Goal: Task Accomplishment & Management: Manage account settings

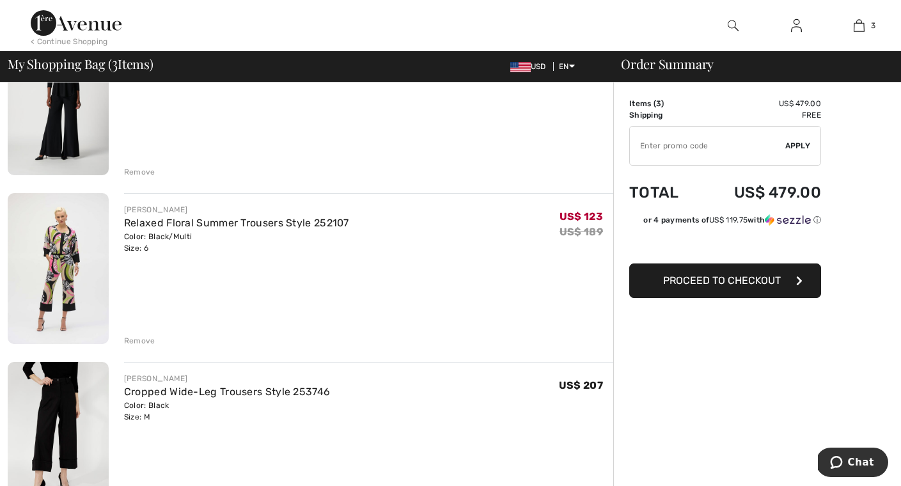
scroll to position [197, 0]
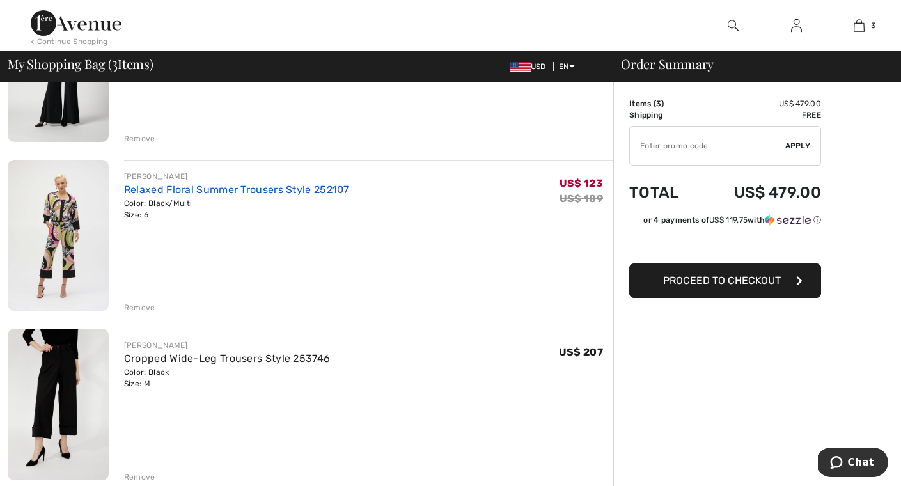
click at [195, 189] on link "Relaxed Floral Summer Trousers Style 252107" at bounding box center [236, 190] width 225 height 12
click at [145, 307] on div "Remove" at bounding box center [139, 308] width 31 height 12
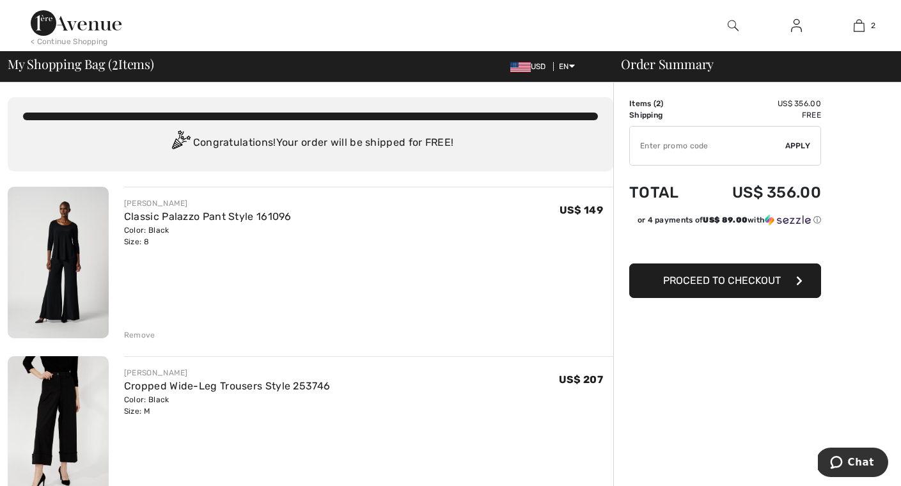
scroll to position [2, 0]
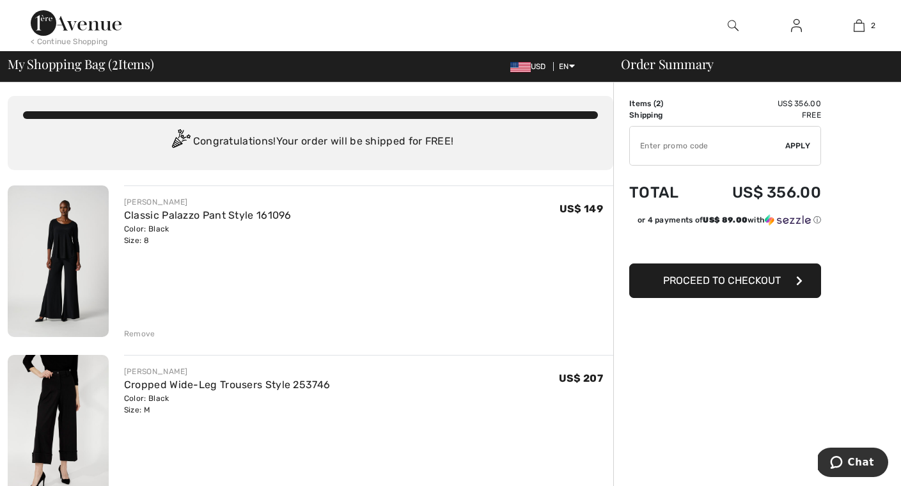
click at [136, 331] on div "Remove" at bounding box center [139, 334] width 31 height 12
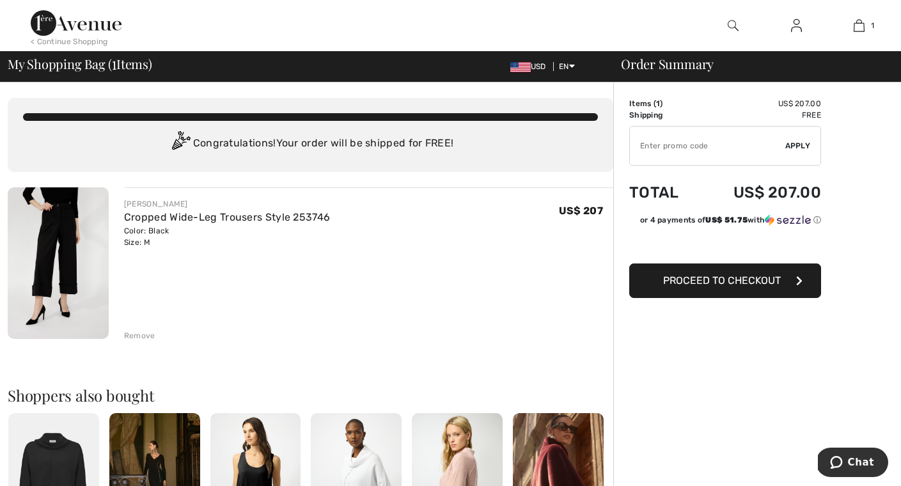
scroll to position [0, 0]
click at [288, 216] on link "Cropped Wide-Leg Trousers Style 253746" at bounding box center [227, 217] width 206 height 12
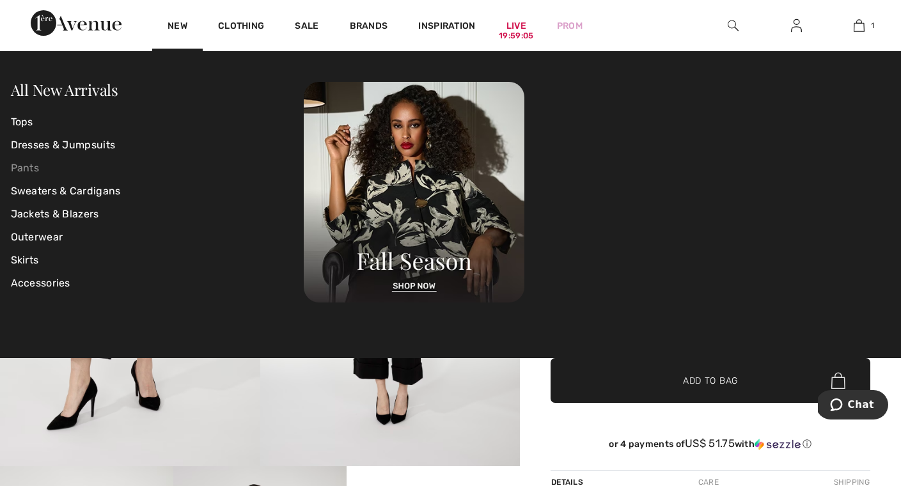
click at [28, 171] on link "Pants" at bounding box center [158, 168] width 294 height 23
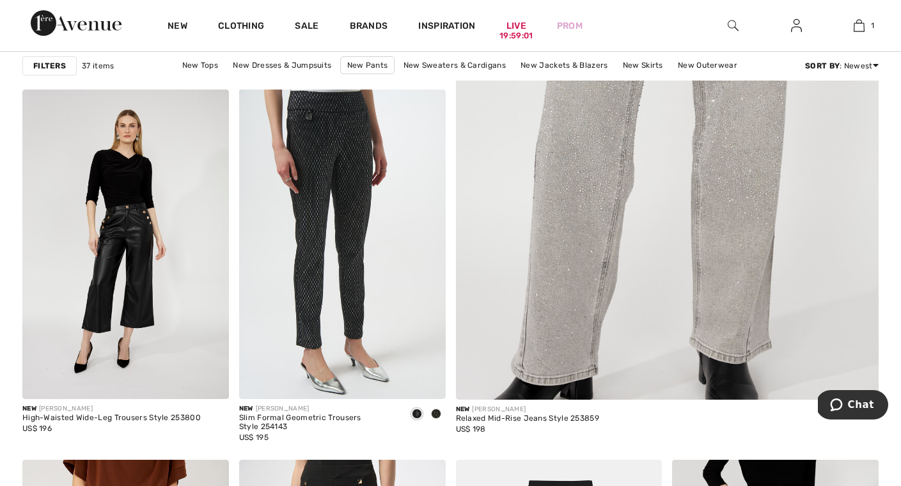
scroll to position [470, 0]
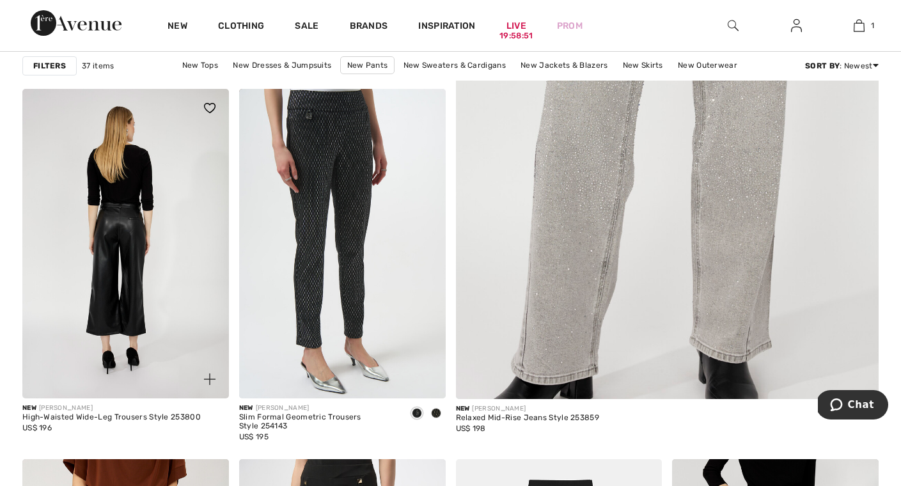
click at [155, 292] on img at bounding box center [125, 244] width 207 height 310
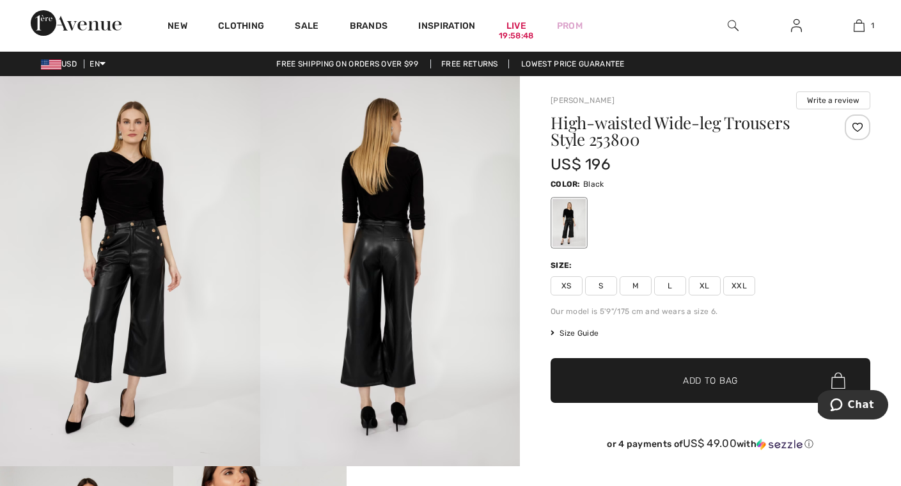
click at [155, 292] on img at bounding box center [130, 271] width 260 height 390
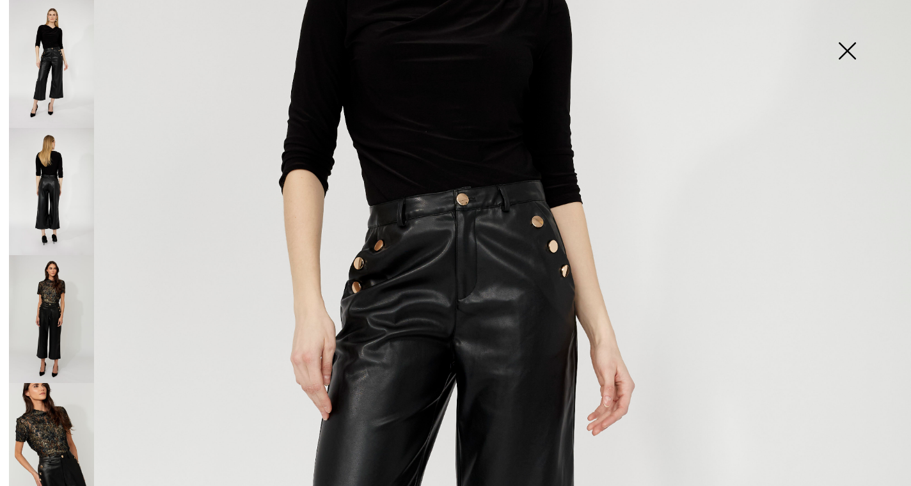
scroll to position [319, 0]
click at [59, 429] on img at bounding box center [51, 447] width 85 height 128
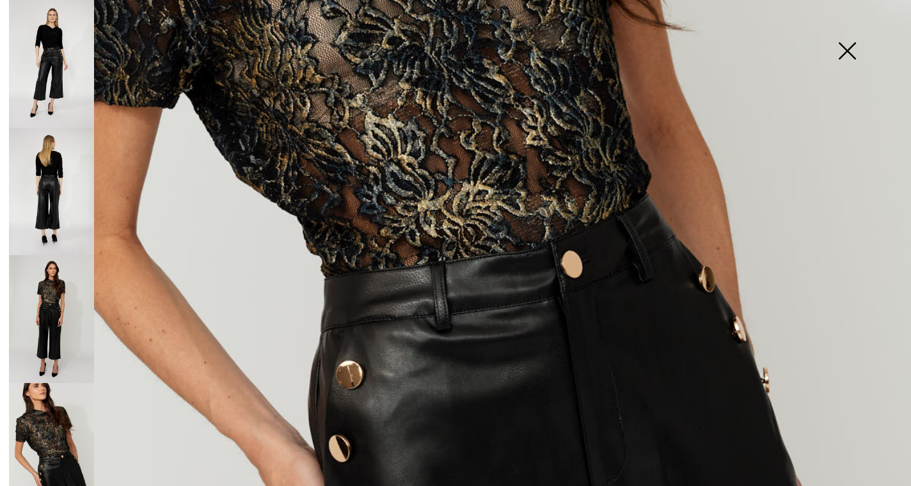
scroll to position [526, 0]
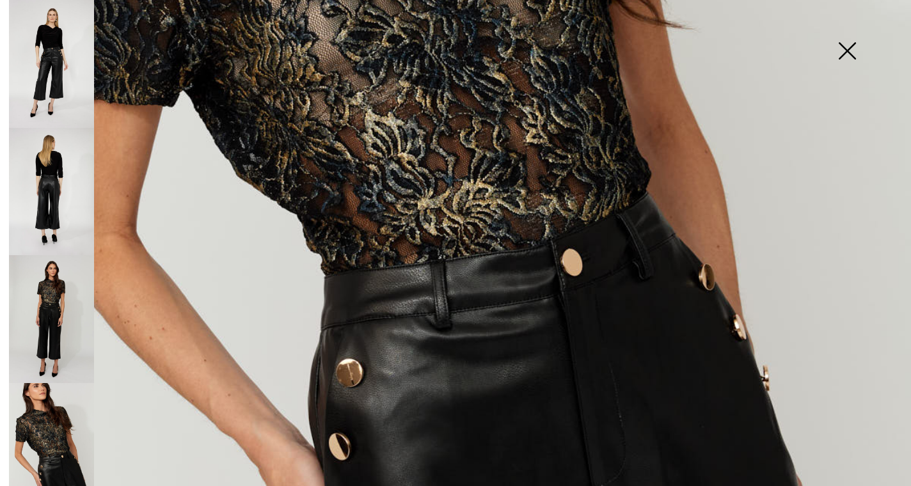
click at [47, 303] on img at bounding box center [51, 319] width 85 height 128
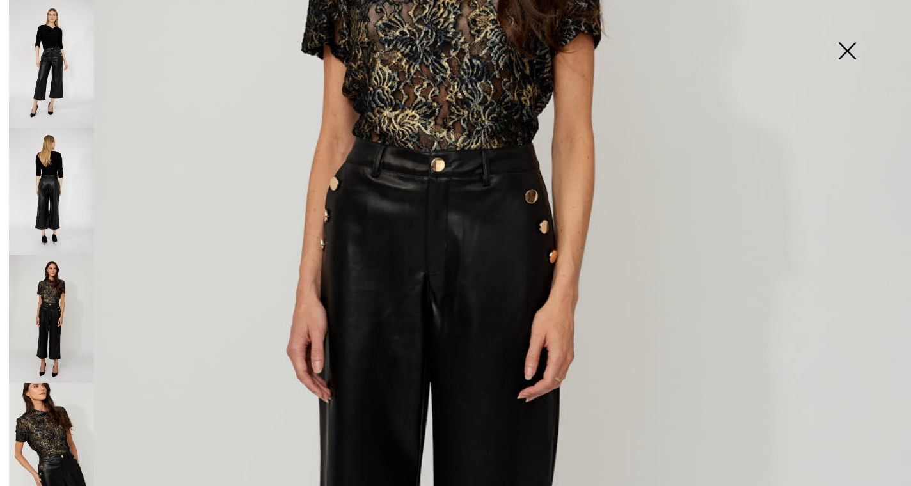
scroll to position [359, 0]
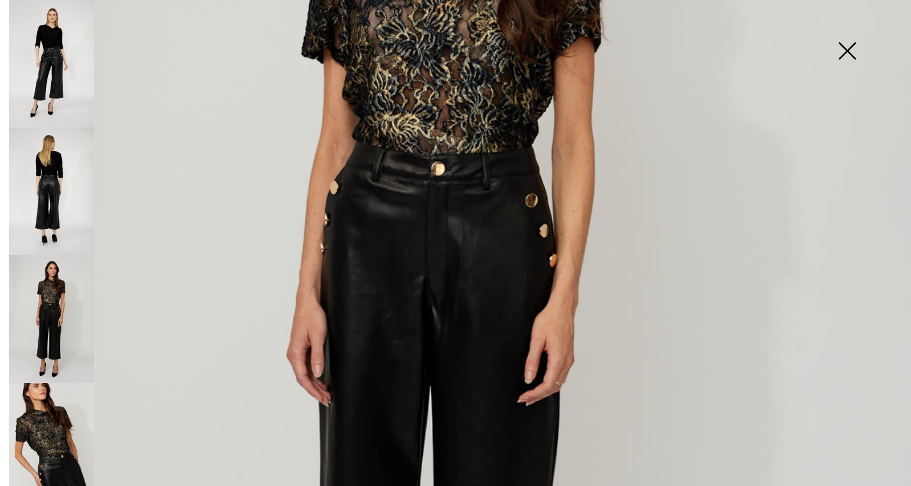
click at [49, 179] on img at bounding box center [51, 192] width 85 height 128
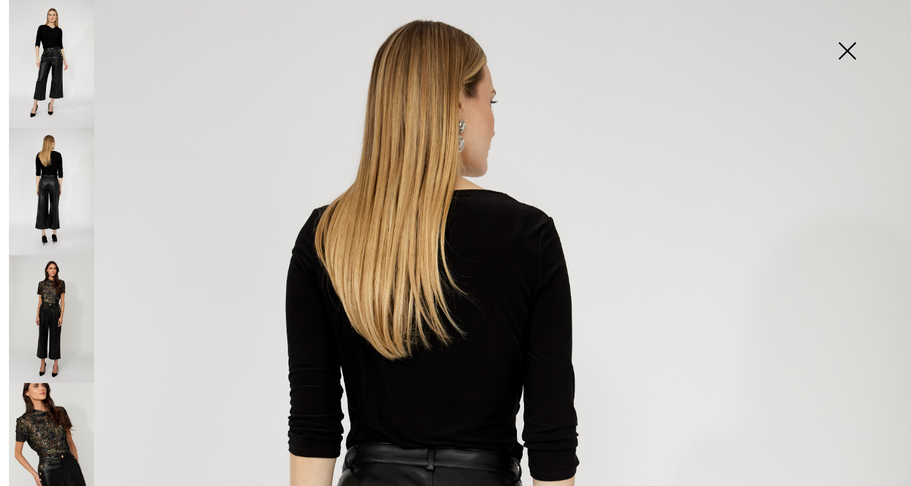
scroll to position [45, 0]
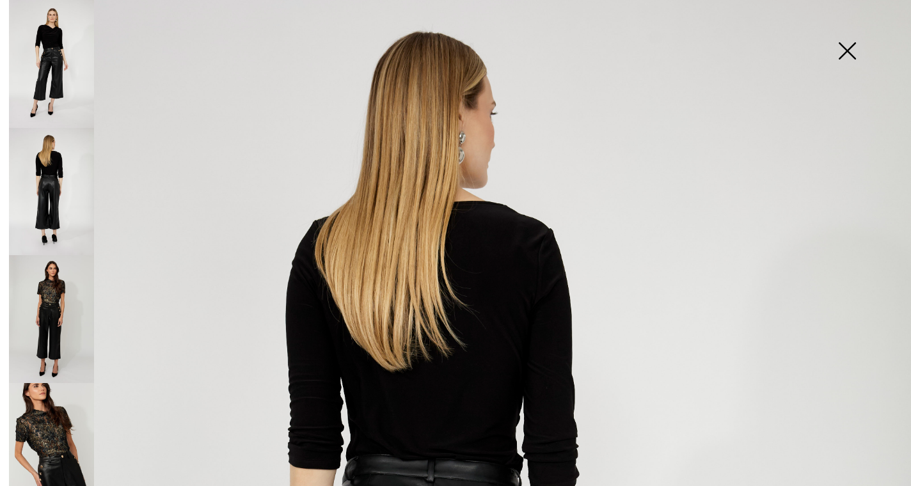
click at [49, 60] on img at bounding box center [51, 64] width 85 height 128
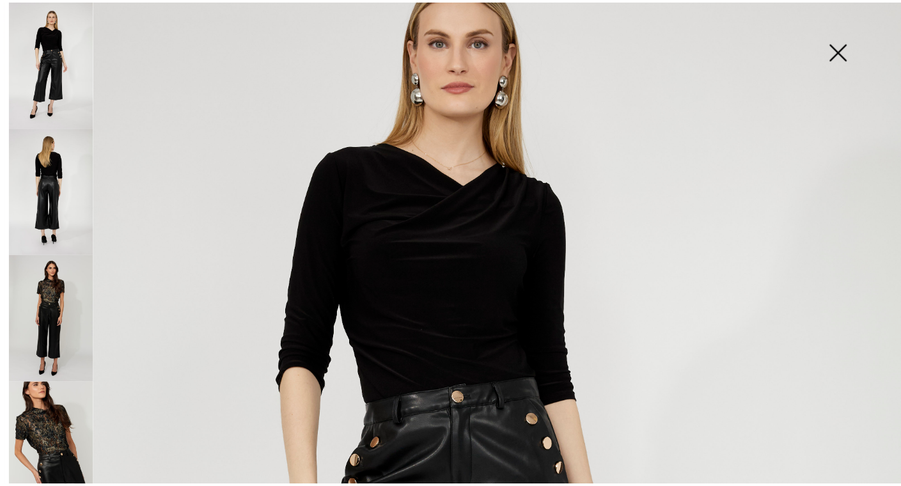
scroll to position [41, 0]
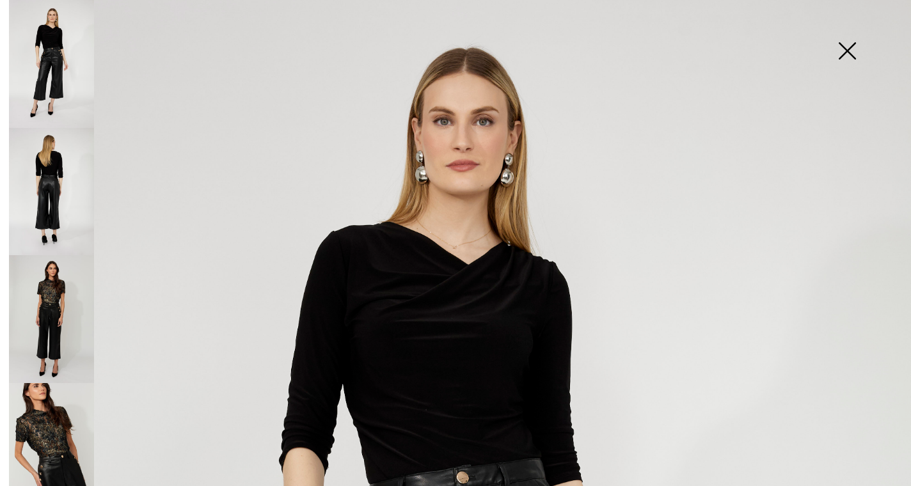
click at [848, 48] on img at bounding box center [847, 52] width 64 height 66
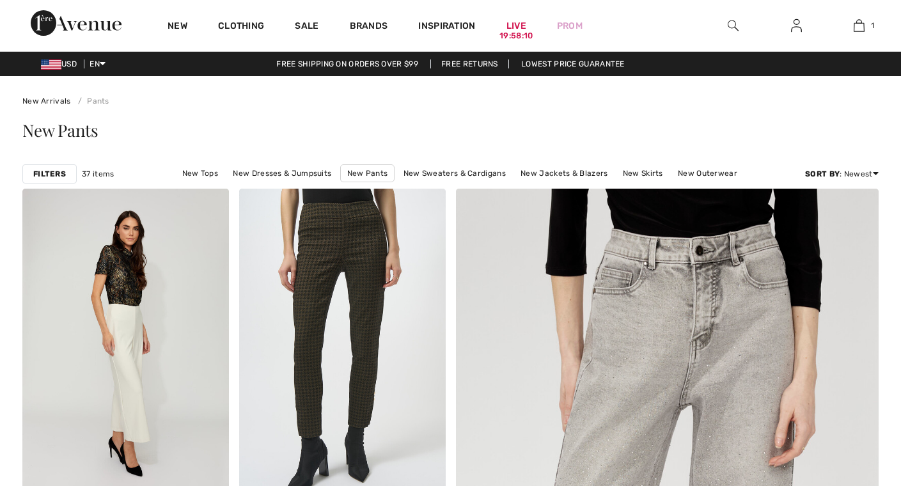
scroll to position [470, 0]
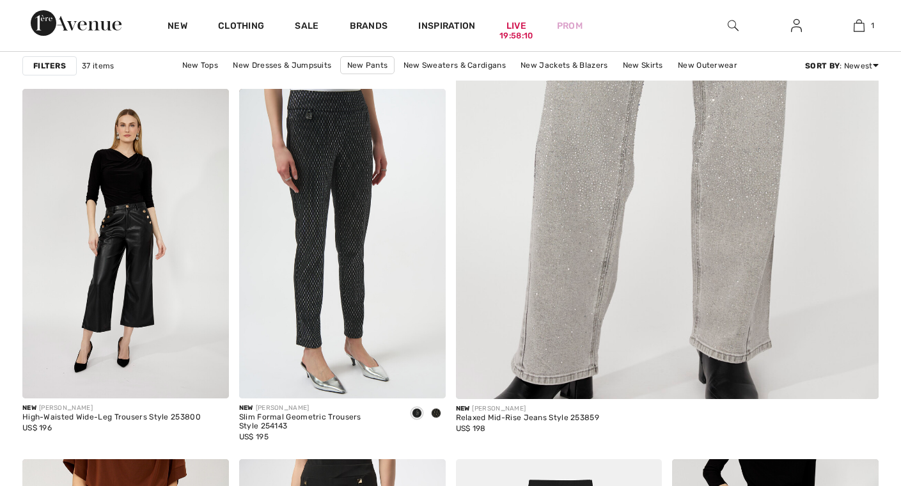
checkbox input "true"
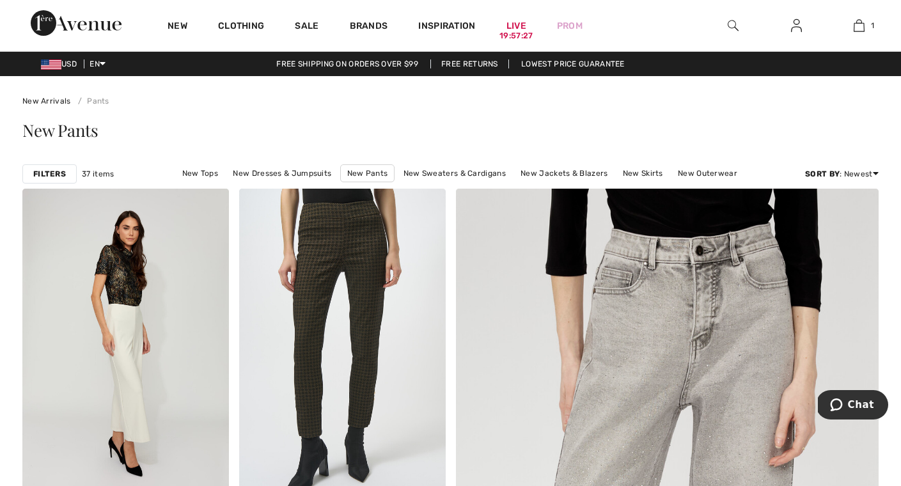
scroll to position [0, 0]
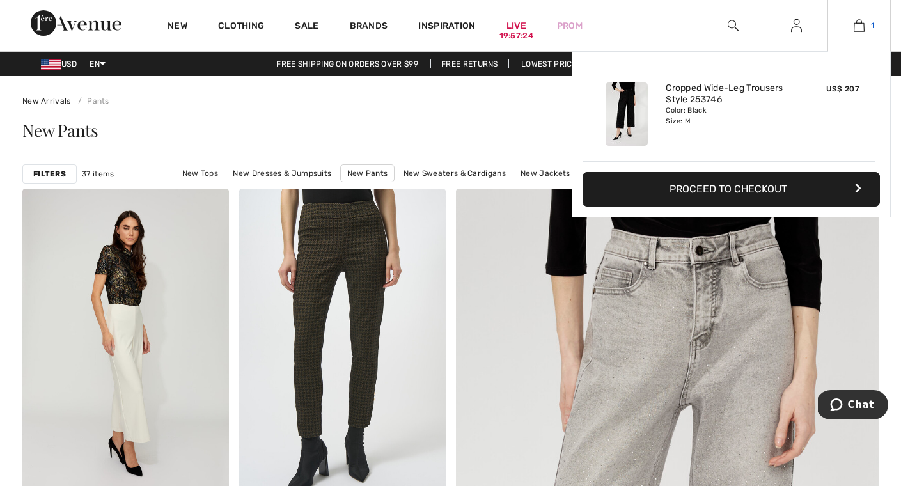
click at [865, 25] on link "1" at bounding box center [859, 25] width 62 height 15
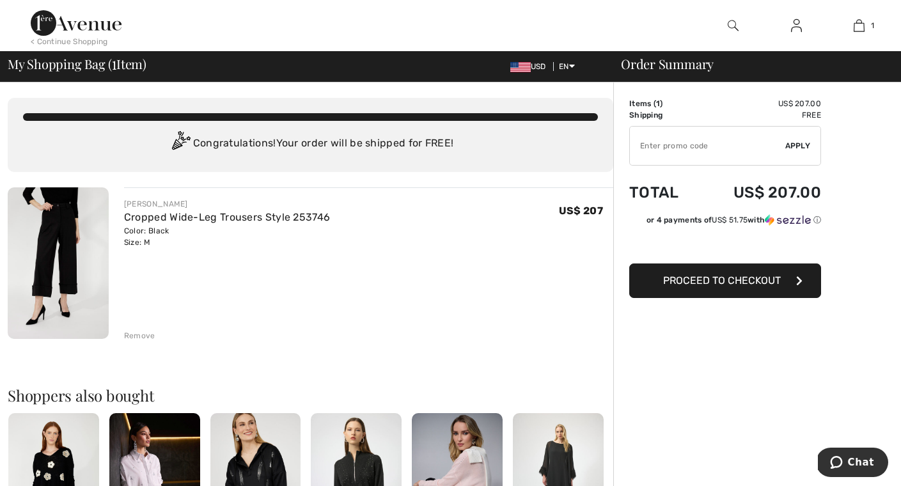
click at [65, 259] on img at bounding box center [58, 263] width 101 height 152
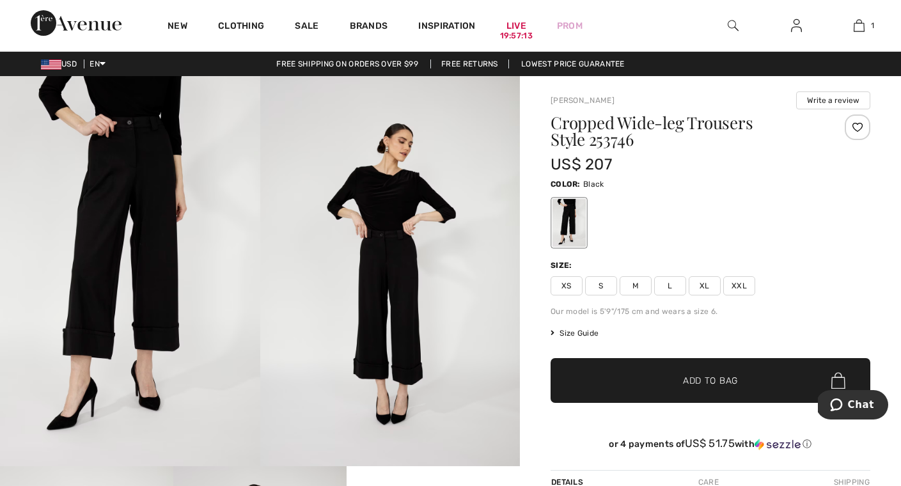
click at [145, 240] on img at bounding box center [130, 271] width 260 height 390
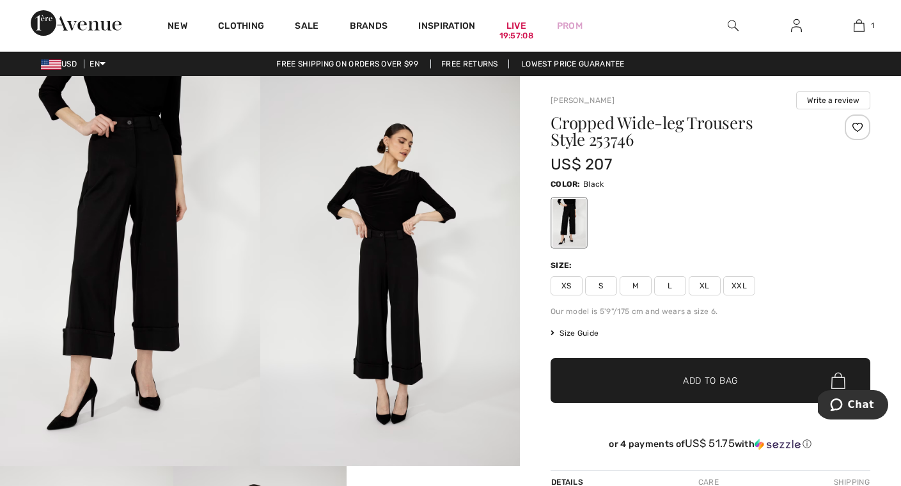
click at [430, 260] on img at bounding box center [390, 271] width 260 height 390
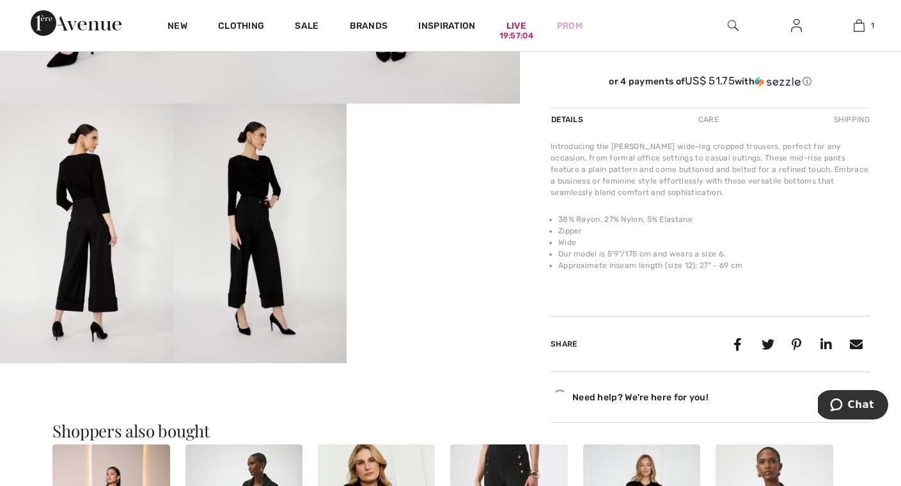
scroll to position [363, 0]
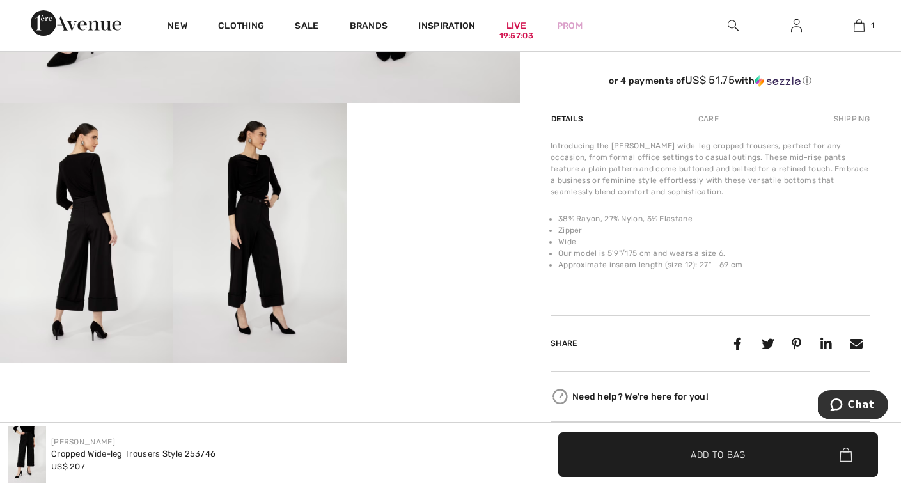
click at [430, 190] on video "Your browser does not support the video tag." at bounding box center [433, 146] width 173 height 87
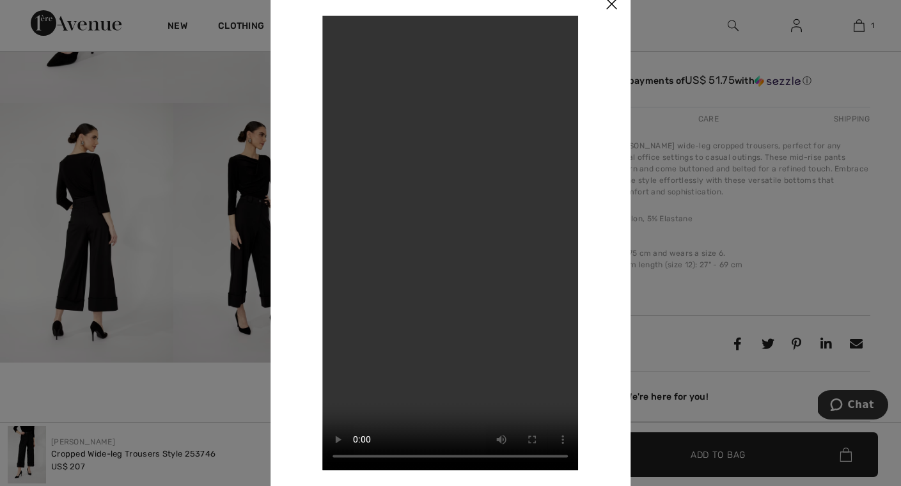
click at [449, 166] on video "Your browser does not support the video tag." at bounding box center [451, 242] width 256 height 455
click at [356, 459] on video "Your browser does not support the video tag." at bounding box center [451, 242] width 256 height 455
click at [612, 1] on img at bounding box center [611, 5] width 38 height 40
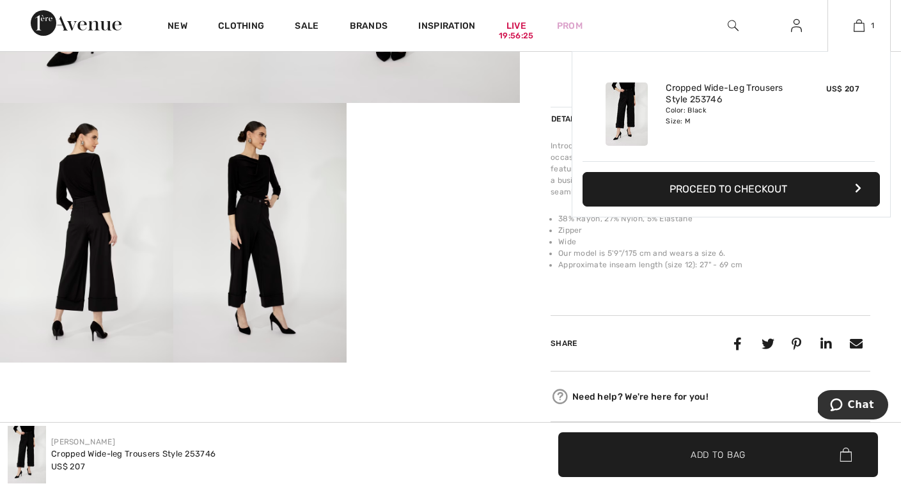
click at [757, 189] on button "Proceed to Checkout" at bounding box center [731, 189] width 297 height 35
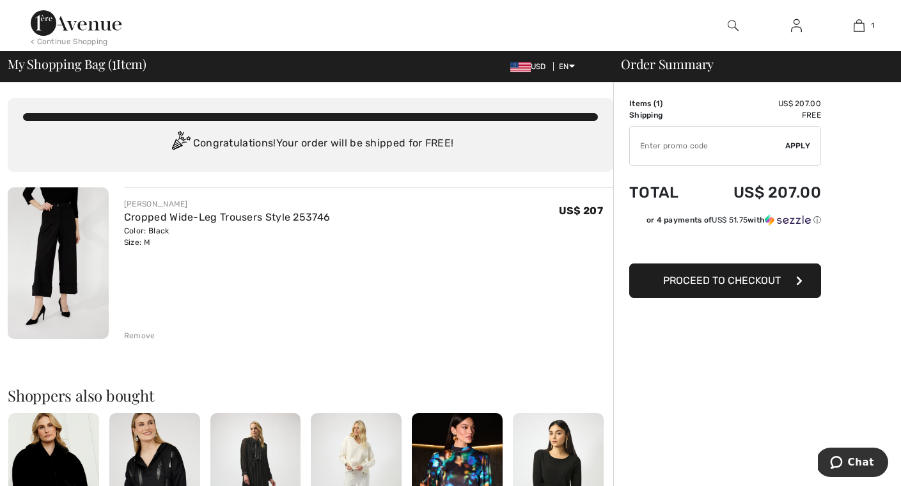
click at [725, 284] on span "Proceed to Checkout" at bounding box center [722, 280] width 118 height 12
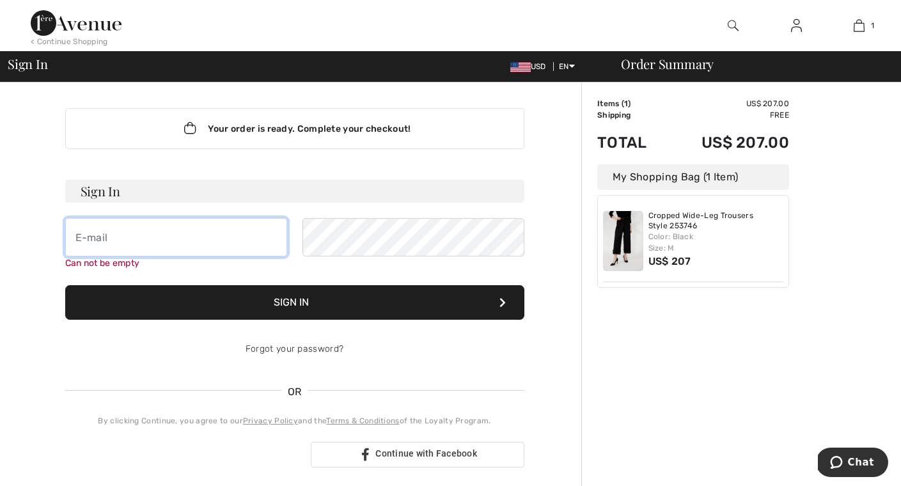
click at [130, 240] on input "email" at bounding box center [176, 237] width 222 height 38
type input "[EMAIL_ADDRESS][DOMAIN_NAME]"
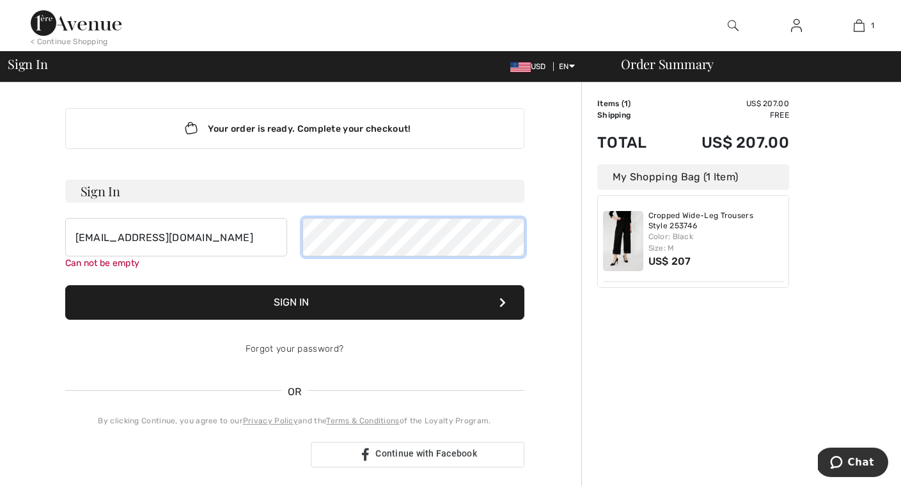
click at [294, 289] on button "Sign In" at bounding box center [294, 302] width 459 height 35
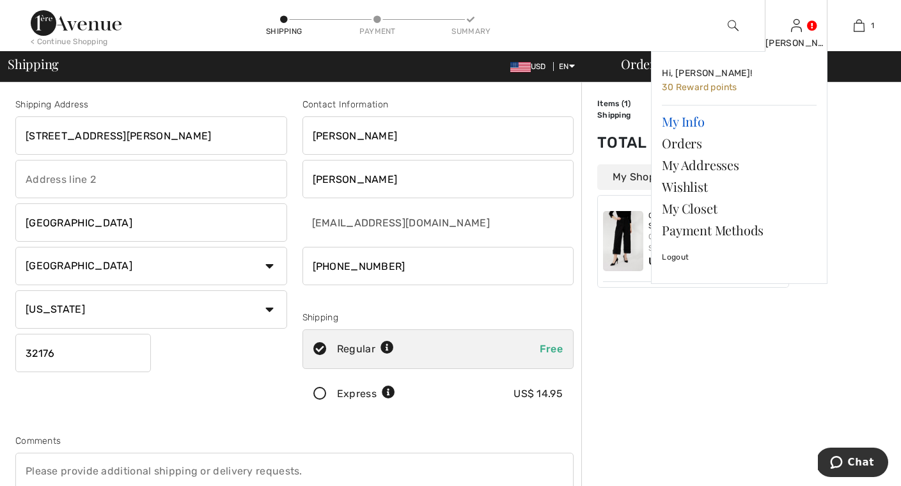
click at [683, 124] on link "My Info" at bounding box center [739, 122] width 155 height 22
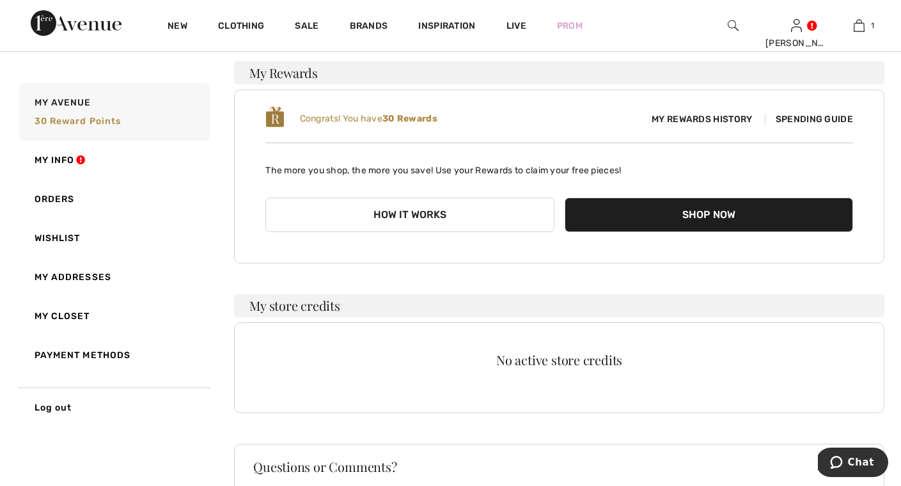
scroll to position [95, 0]
click at [497, 224] on button "How it works" at bounding box center [409, 214] width 288 height 35
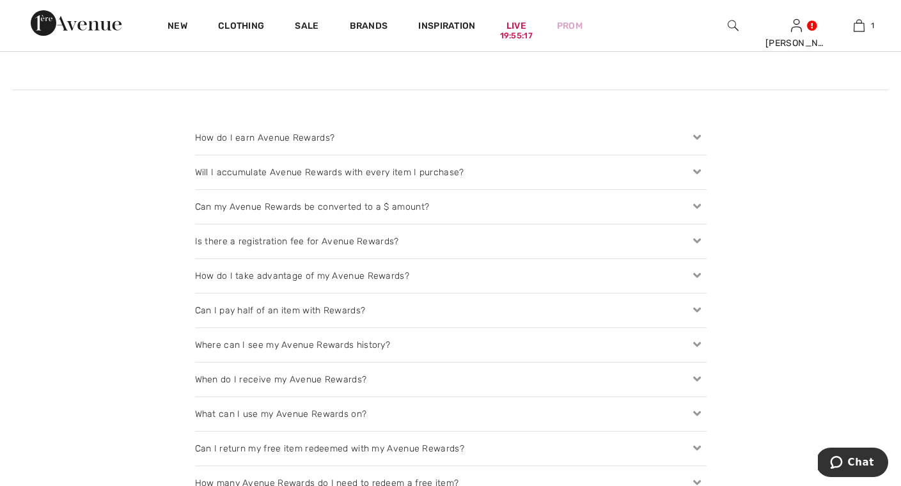
scroll to position [1274, 0]
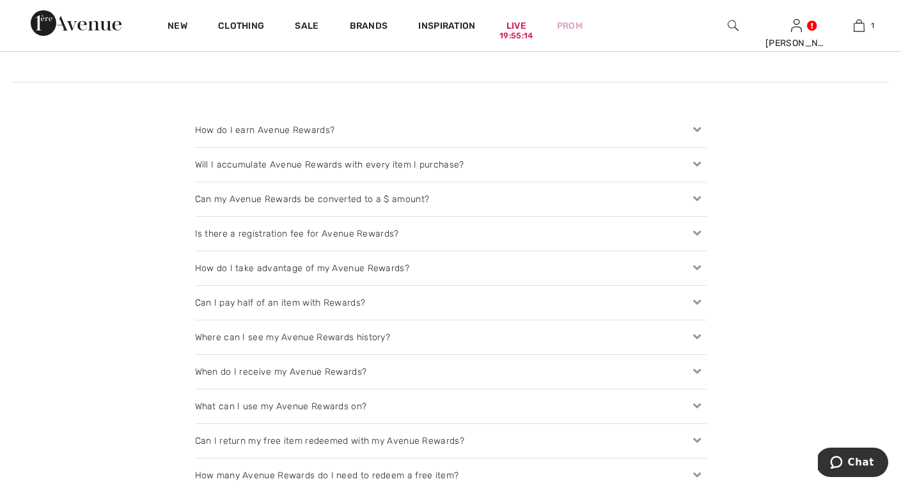
click at [697, 130] on icon at bounding box center [697, 129] width 18 height 13
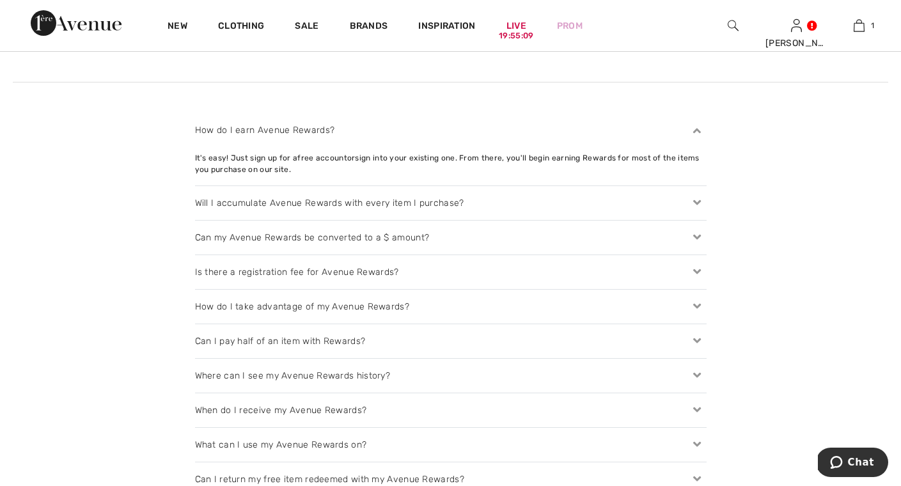
click at [696, 203] on icon at bounding box center [697, 202] width 18 height 13
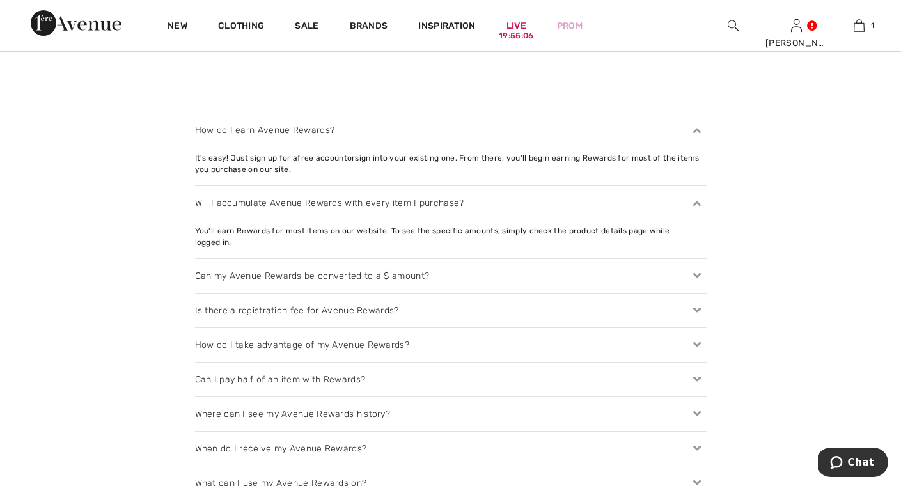
click at [705, 269] on icon at bounding box center [697, 275] width 18 height 13
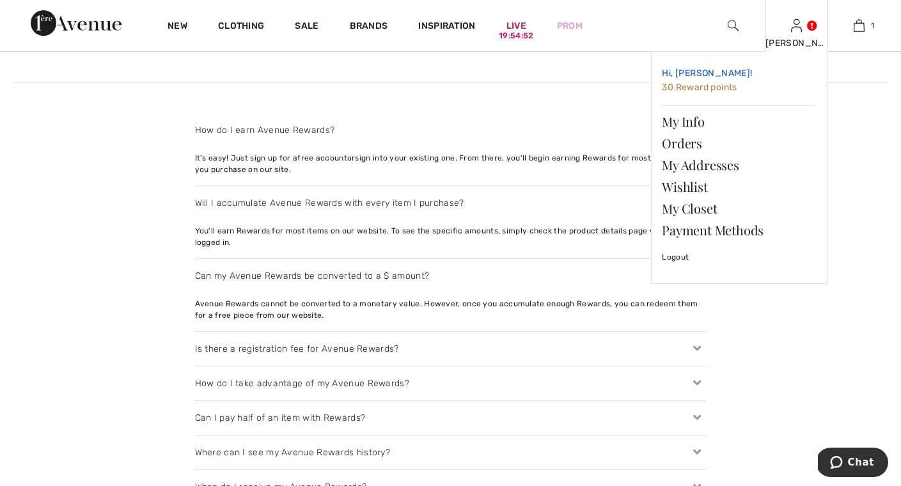
click at [684, 72] on span "Hi, [PERSON_NAME]!" at bounding box center [707, 73] width 90 height 11
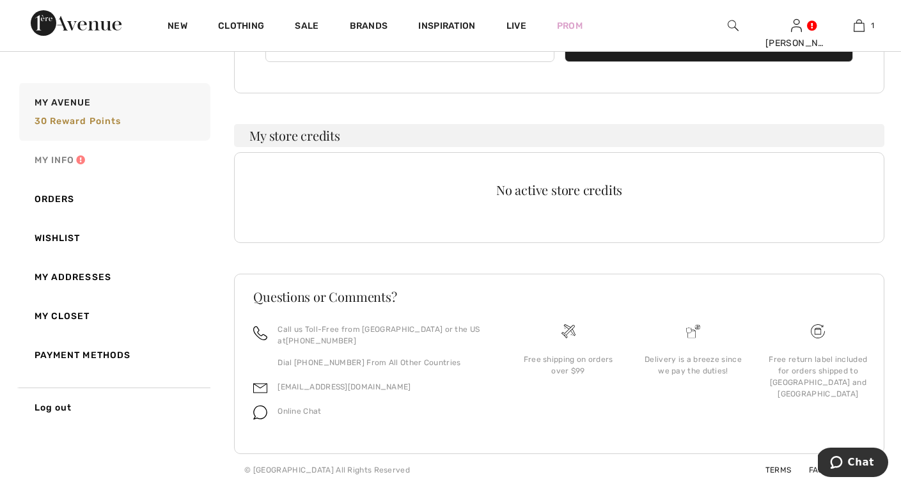
scroll to position [264, 0]
click at [51, 161] on link "My Info" at bounding box center [114, 160] width 194 height 39
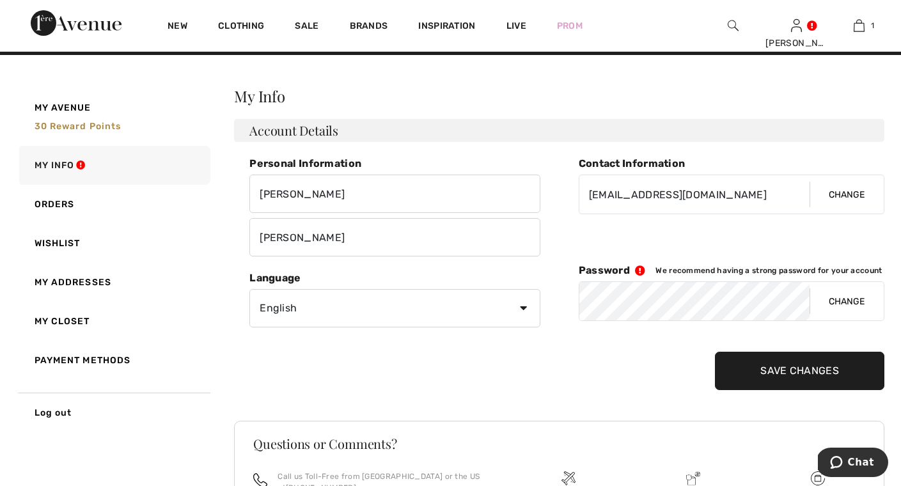
scroll to position [20, 0]
click at [848, 199] on button "Change" at bounding box center [847, 195] width 74 height 38
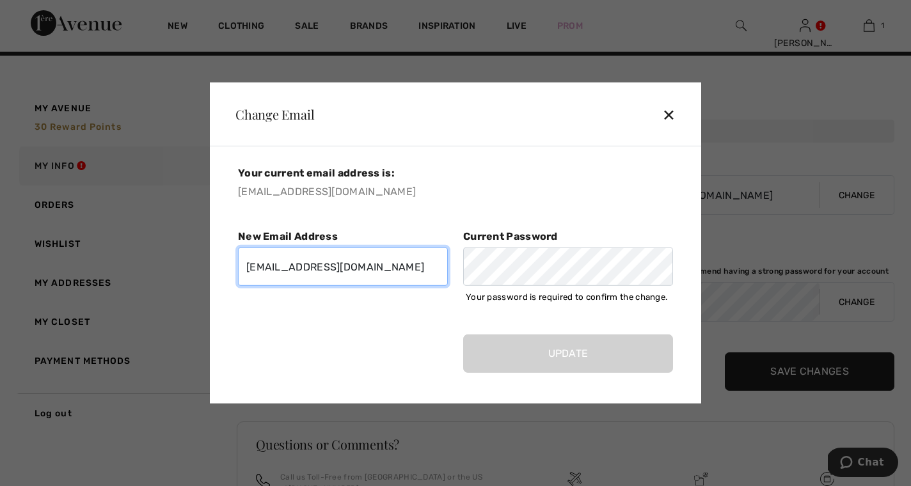
type input "lisabythesea114@gmail.com"
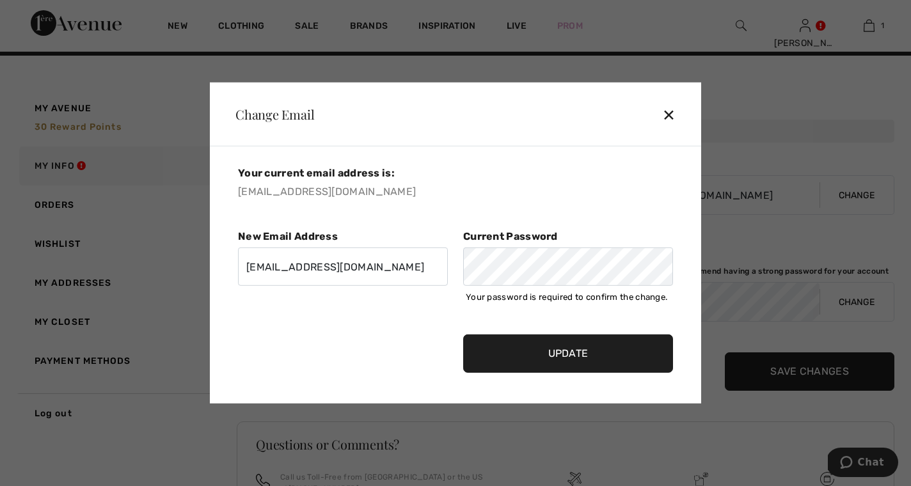
click at [544, 370] on input "Update" at bounding box center [568, 354] width 210 height 38
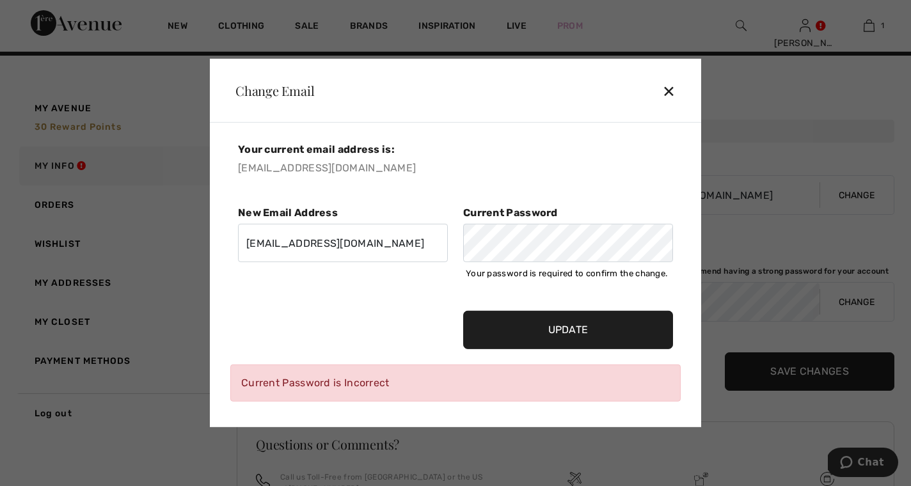
click at [546, 335] on input "Update" at bounding box center [568, 330] width 210 height 38
click at [668, 87] on div "✕" at bounding box center [674, 90] width 24 height 27
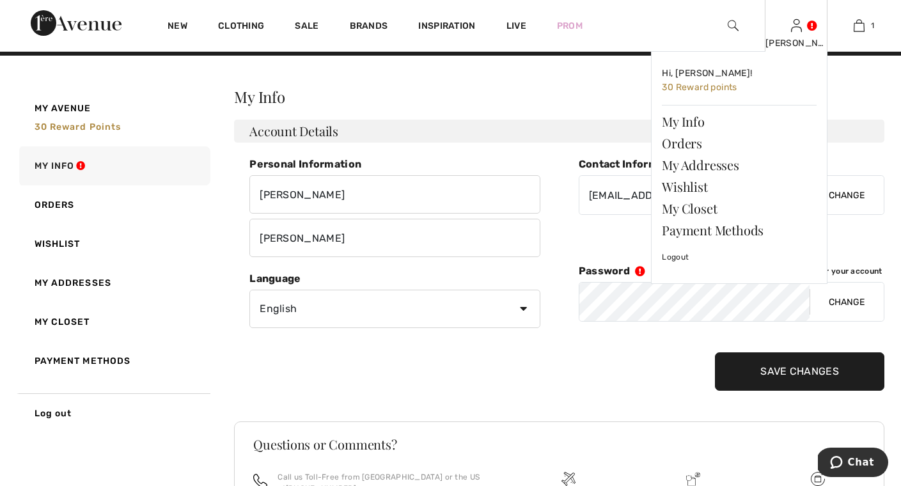
click at [801, 27] on img at bounding box center [796, 25] width 11 height 15
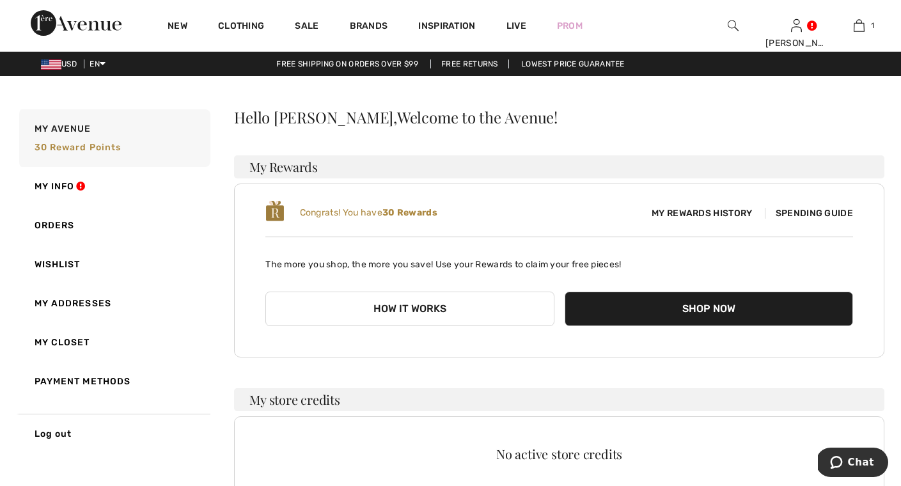
click at [801, 27] on img at bounding box center [796, 25] width 11 height 15
click at [60, 184] on link "My Info" at bounding box center [114, 186] width 194 height 39
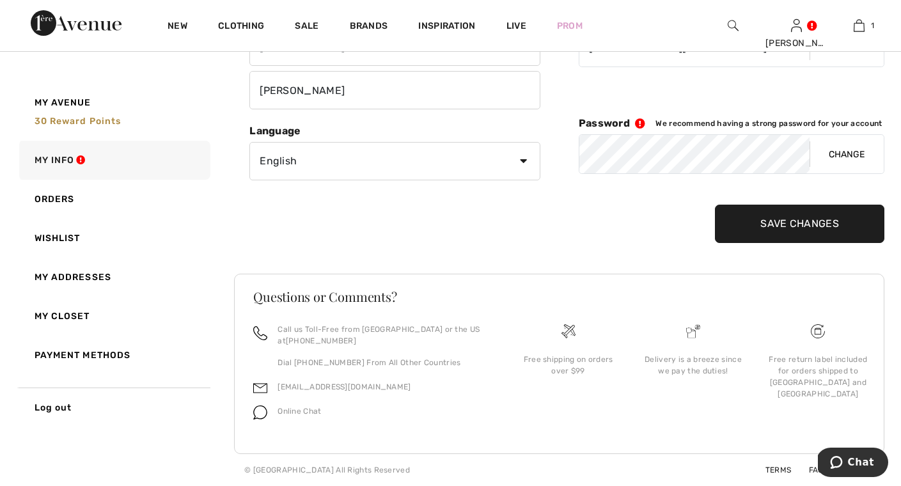
scroll to position [168, 0]
